Goal: Task Accomplishment & Management: Use online tool/utility

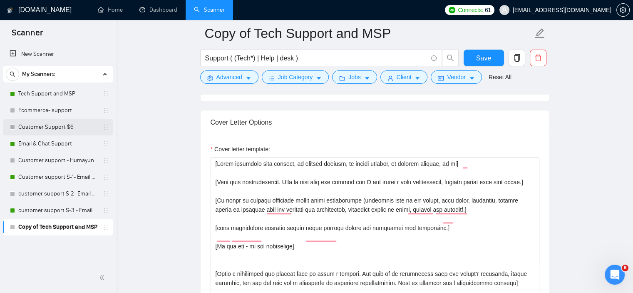
scroll to position [863, 0]
click at [95, 129] on link "Customer Support $6" at bounding box center [57, 127] width 79 height 17
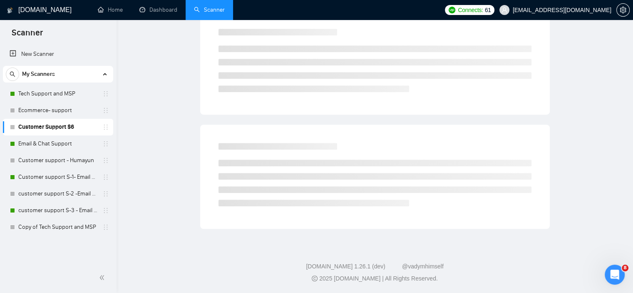
scroll to position [11, 0]
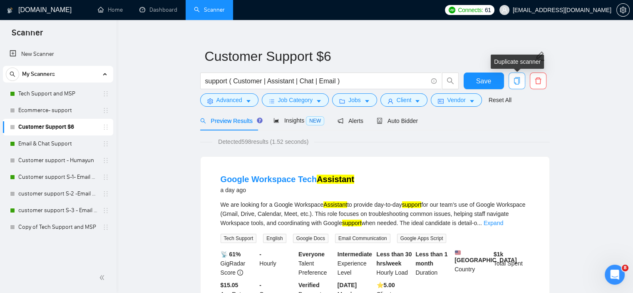
click at [516, 84] on icon "copy" at bounding box center [517, 80] width 6 height 7
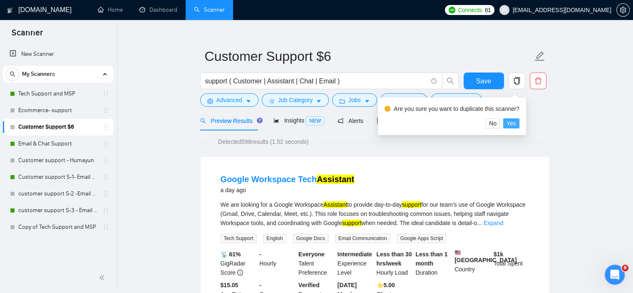
click at [511, 124] on span "Yes" at bounding box center [512, 123] width 10 height 9
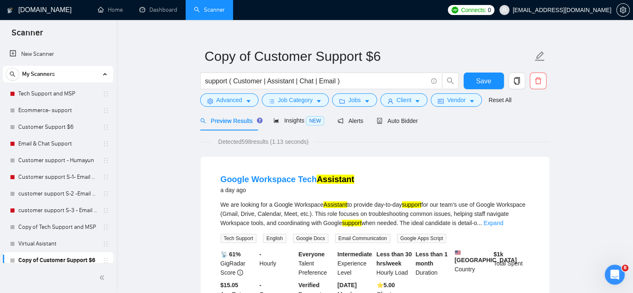
scroll to position [6, 0]
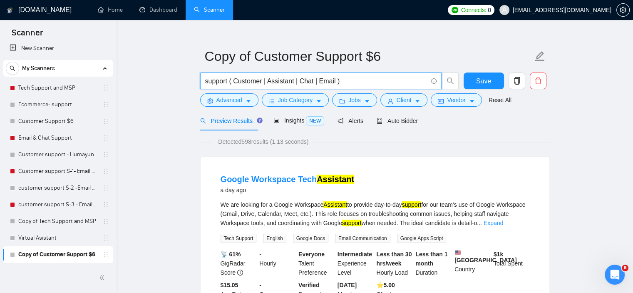
click at [390, 78] on input "support ( Customer | Assistant | Chat | Email )" at bounding box center [316, 81] width 222 height 10
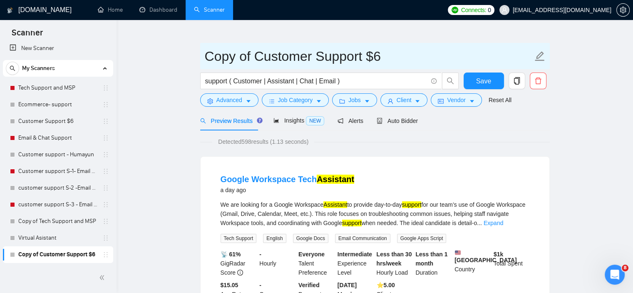
click at [543, 55] on icon "edit" at bounding box center [540, 56] width 11 height 11
drag, startPoint x: 254, startPoint y: 55, endPoint x: 202, endPoint y: 56, distance: 51.2
click at [202, 56] on span "Copy of Customer Support $6" at bounding box center [375, 56] width 350 height 26
click at [358, 57] on input "Customer Support $6" at bounding box center [369, 56] width 328 height 21
type input "Customer Support $6 - [PERSON_NAME]"
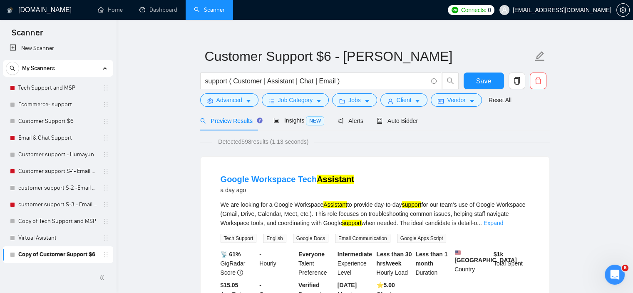
click at [483, 82] on span "Save" at bounding box center [483, 81] width 15 height 10
